Goal: Task Accomplishment & Management: Use online tool/utility

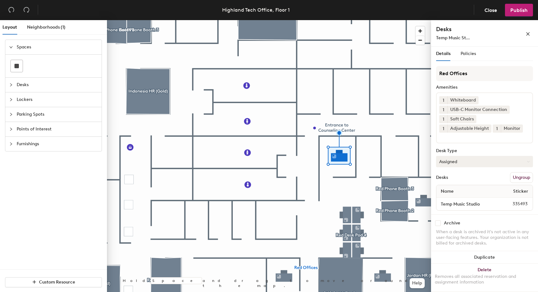
click at [482, 159] on button "Assigned" at bounding box center [484, 161] width 97 height 11
click at [467, 54] on span "Policies" at bounding box center [467, 53] width 15 height 5
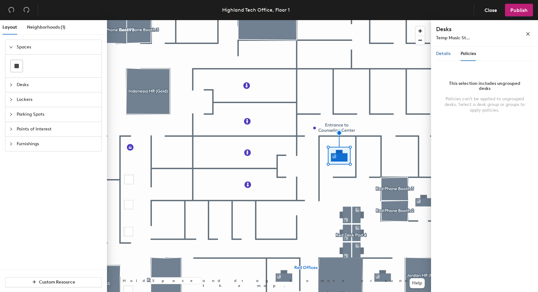
click at [447, 54] on span "Details" at bounding box center [443, 53] width 14 height 5
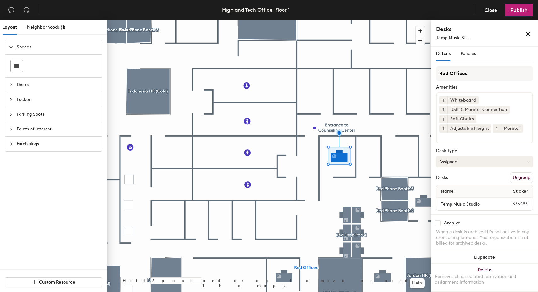
scroll to position [2, 0]
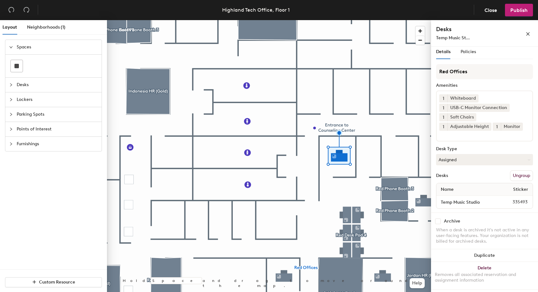
click at [13, 84] on div at bounding box center [13, 84] width 8 height 7
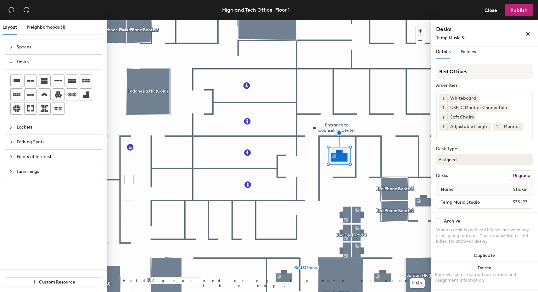
click at [9, 56] on div "Desks" at bounding box center [53, 62] width 96 height 14
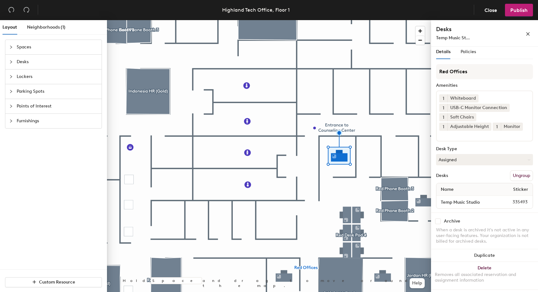
click at [8, 48] on div "Spaces" at bounding box center [53, 47] width 96 height 14
click at [39, 29] on span "Neighborhoods (1)" at bounding box center [46, 27] width 38 height 5
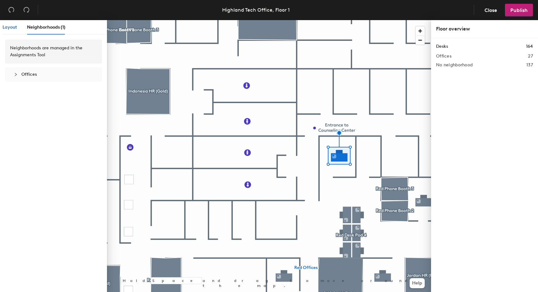
click at [15, 27] on span "Layout" at bounding box center [10, 27] width 14 height 5
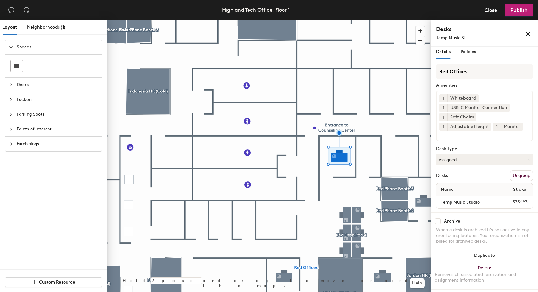
scroll to position [0, 0]
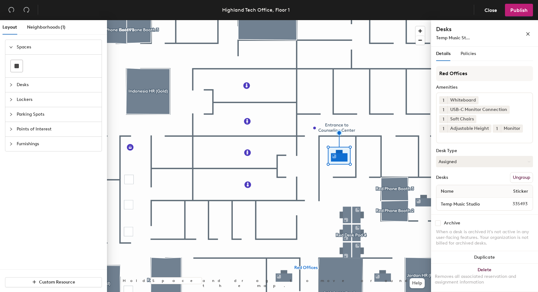
click at [459, 49] on div "Details Policies" at bounding box center [456, 54] width 40 height 14
click at [462, 51] on span "Policies" at bounding box center [467, 53] width 15 height 5
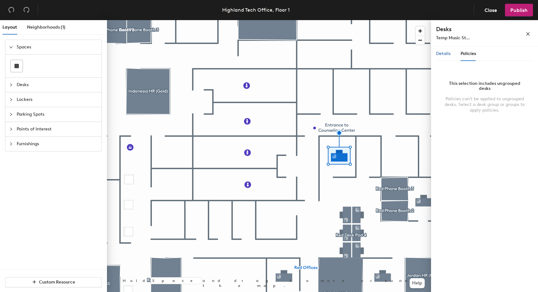
click at [445, 51] on div "Details" at bounding box center [443, 53] width 14 height 7
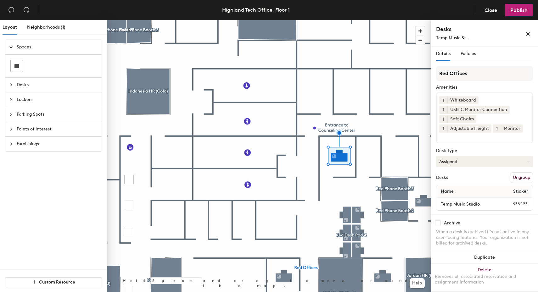
click at [449, 162] on button "Assigned" at bounding box center [484, 161] width 97 height 11
click at [469, 149] on div "Desk Type" at bounding box center [484, 150] width 97 height 5
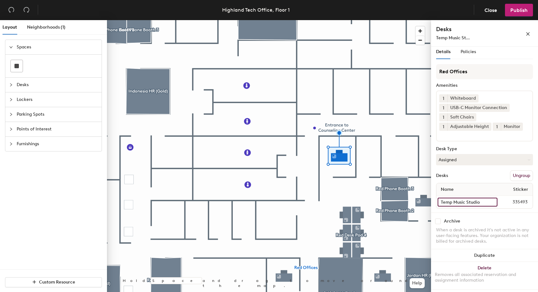
click at [488, 201] on input "Temp Music Studio" at bounding box center [467, 202] width 60 height 9
click at [503, 203] on span "335493" at bounding box center [514, 202] width 34 height 7
click at [492, 202] on input "Temp Music Studio" at bounding box center [467, 202] width 60 height 9
click at [500, 201] on span "335493" at bounding box center [514, 202] width 34 height 7
click at [519, 202] on span "335493" at bounding box center [514, 202] width 34 height 7
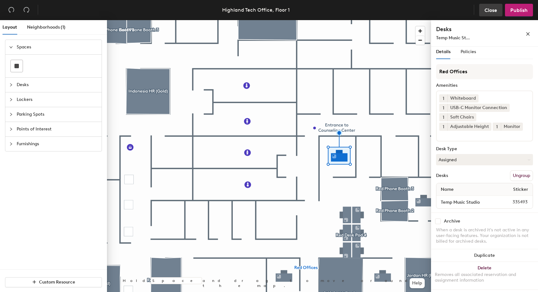
click at [492, 11] on span "Close" at bounding box center [490, 10] width 13 height 6
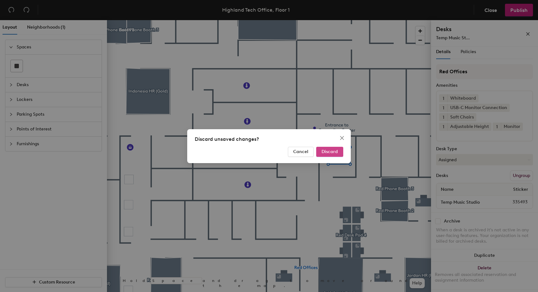
click at [330, 151] on span "Discard" at bounding box center [329, 151] width 16 height 5
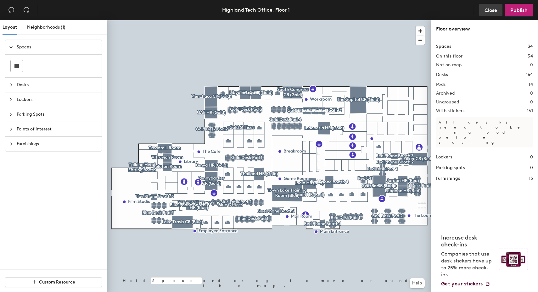
click at [490, 7] on span "Close" at bounding box center [490, 10] width 13 height 6
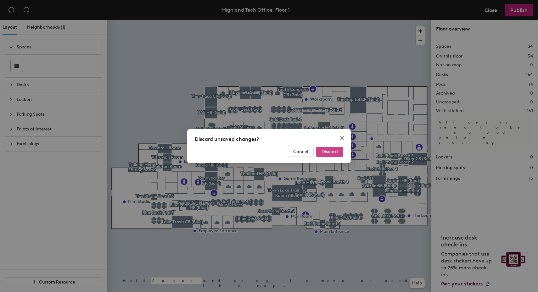
click at [333, 152] on span "Discard" at bounding box center [329, 151] width 16 height 5
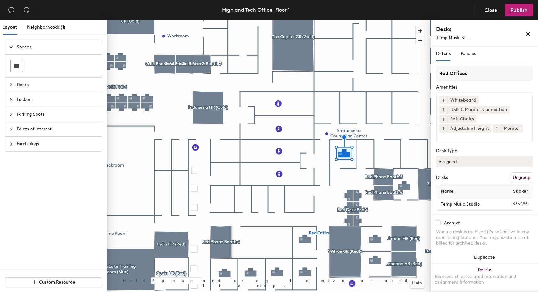
click at [519, 175] on button "Ungroup" at bounding box center [521, 177] width 23 height 11
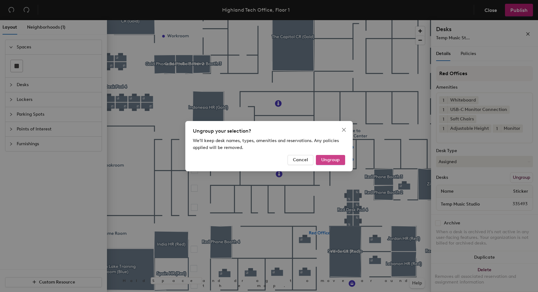
click at [326, 158] on span "Ungroup" at bounding box center [330, 159] width 19 height 5
